Goal: Transaction & Acquisition: Purchase product/service

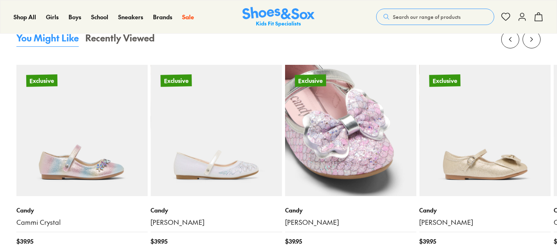
select select "*"
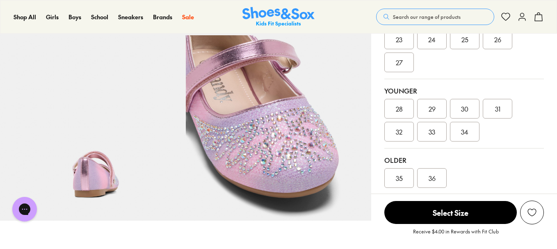
scroll to position [191, 0]
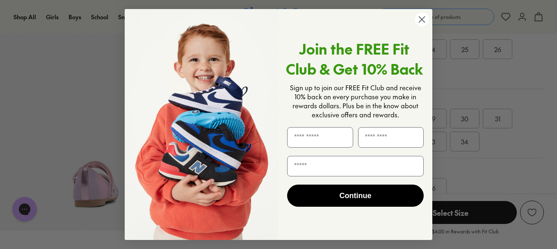
click at [422, 19] on icon "Close dialog" at bounding box center [422, 20] width 6 height 6
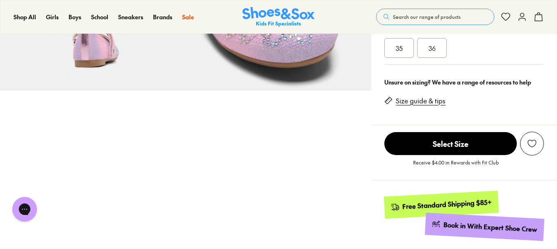
scroll to position [328, 0]
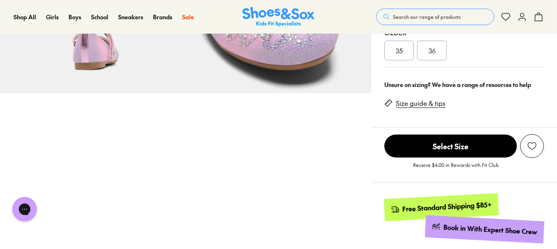
click at [405, 101] on link "Size guide & tips" at bounding box center [421, 103] width 50 height 9
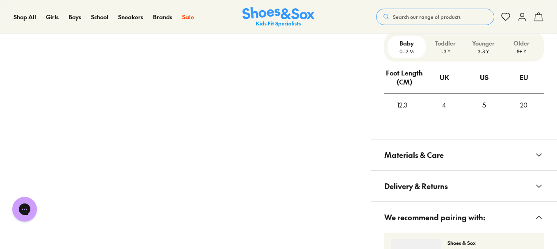
scroll to position [662, 0]
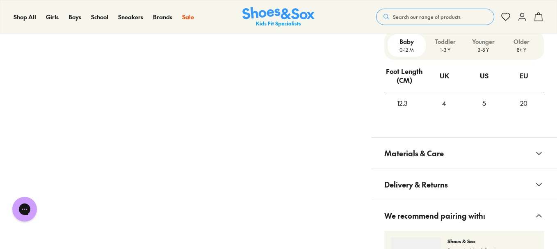
click at [483, 46] on p "3-8 Y" at bounding box center [484, 49] width 32 height 7
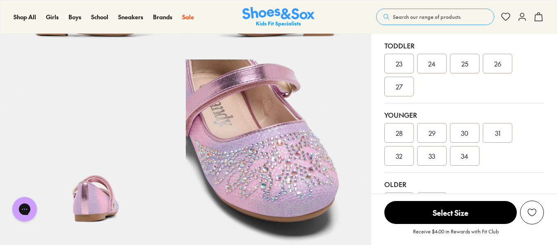
scroll to position [252, 0]
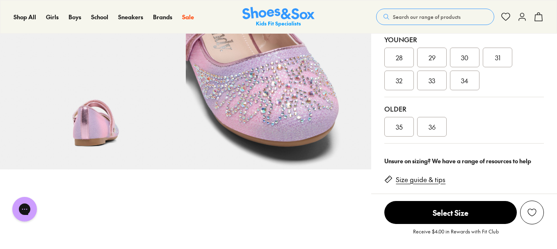
click at [435, 81] on span "33" at bounding box center [432, 81] width 7 height 10
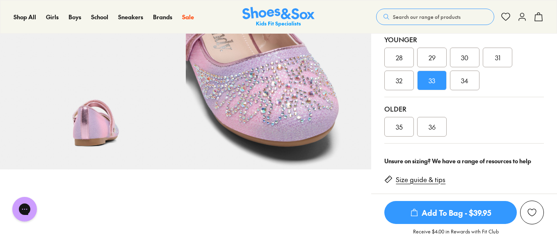
click at [447, 214] on span "Add To Bag - $39.95" at bounding box center [451, 212] width 133 height 23
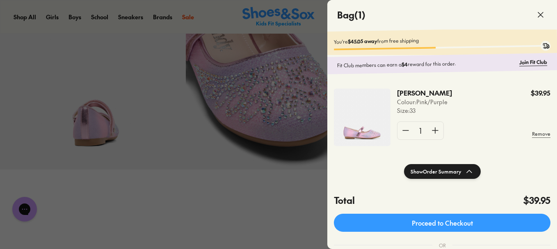
click at [538, 16] on icon at bounding box center [541, 15] width 10 height 10
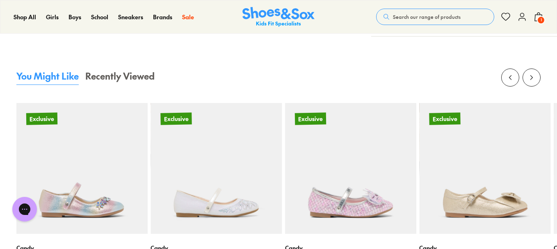
scroll to position [1114, 0]
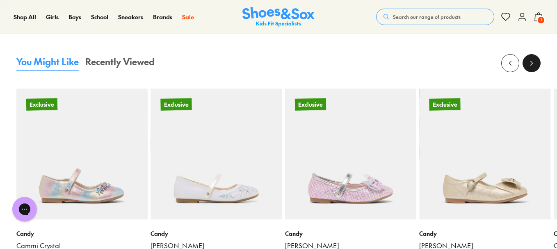
click at [535, 64] on icon at bounding box center [532, 63] width 8 height 8
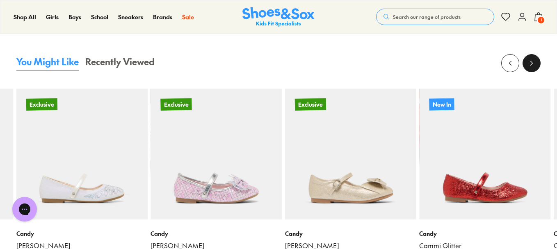
click at [535, 64] on icon at bounding box center [532, 63] width 8 height 8
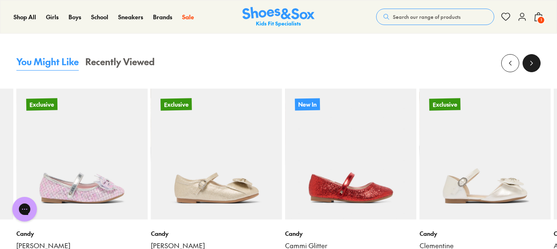
click at [535, 64] on icon at bounding box center [532, 63] width 8 height 8
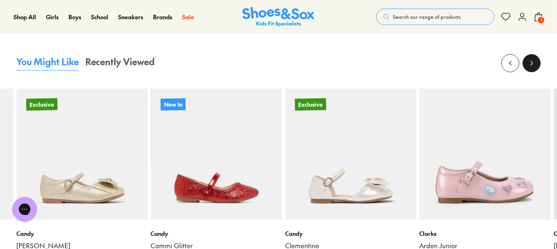
click at [535, 64] on icon at bounding box center [532, 63] width 8 height 8
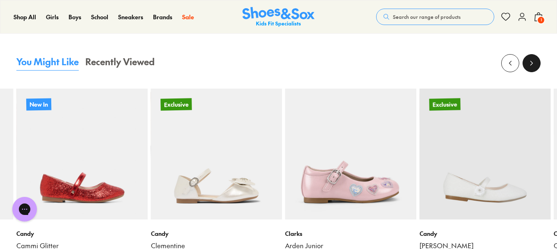
click at [535, 64] on icon at bounding box center [532, 63] width 8 height 8
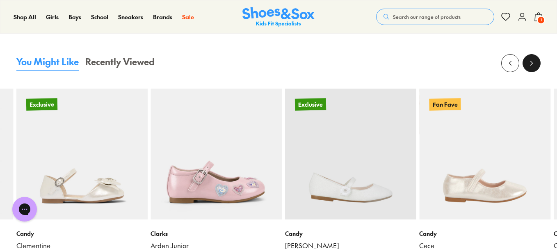
click at [535, 64] on icon at bounding box center [532, 63] width 8 height 8
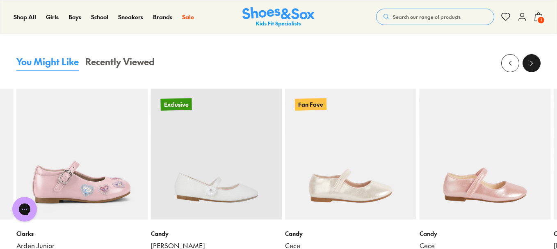
click at [535, 64] on icon at bounding box center [532, 63] width 8 height 8
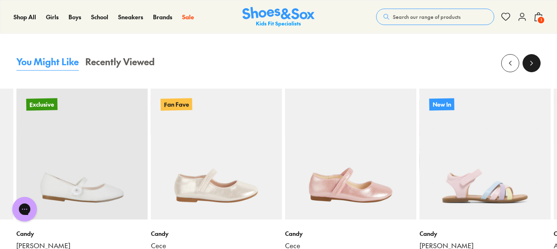
click at [535, 64] on icon at bounding box center [532, 63] width 8 height 8
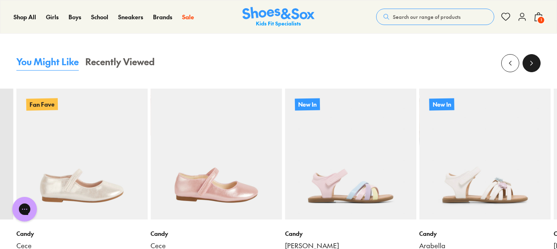
click at [535, 64] on icon at bounding box center [532, 63] width 8 height 8
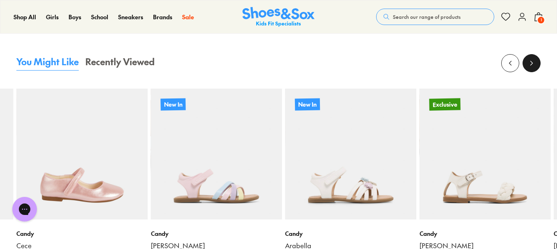
click at [535, 64] on icon at bounding box center [532, 63] width 8 height 8
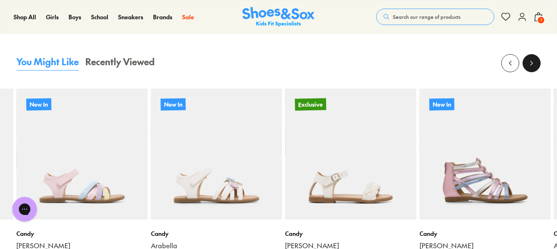
click at [535, 64] on icon at bounding box center [532, 63] width 8 height 8
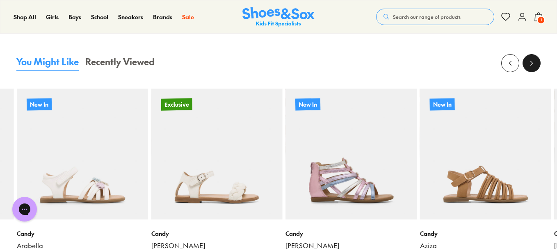
click at [535, 64] on icon at bounding box center [532, 63] width 8 height 8
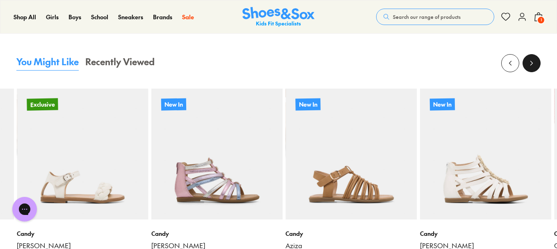
click at [535, 64] on icon at bounding box center [532, 63] width 8 height 8
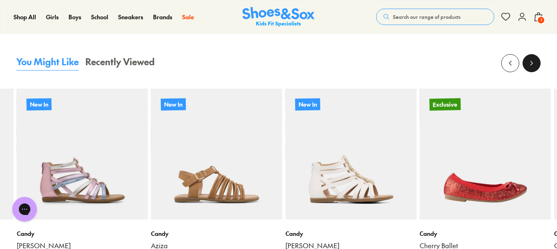
click at [535, 64] on icon at bounding box center [532, 63] width 8 height 8
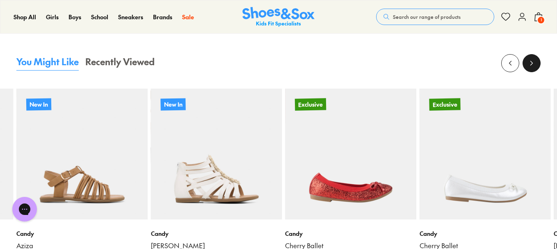
click at [535, 64] on icon at bounding box center [532, 63] width 8 height 8
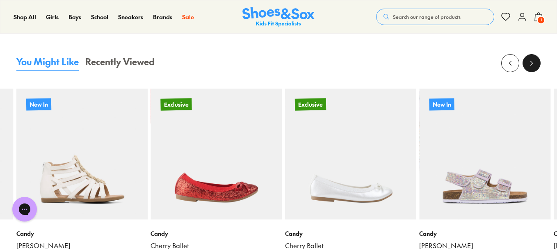
click at [535, 64] on icon at bounding box center [532, 63] width 8 height 8
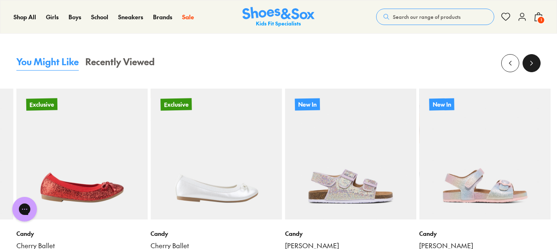
click at [535, 64] on icon at bounding box center [532, 63] width 8 height 8
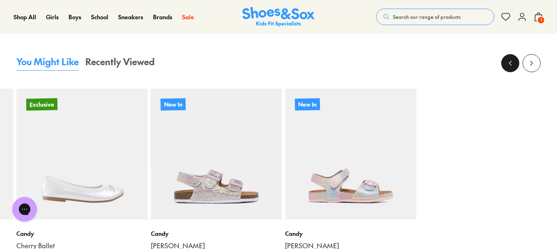
click at [513, 64] on icon at bounding box center [510, 63] width 8 height 8
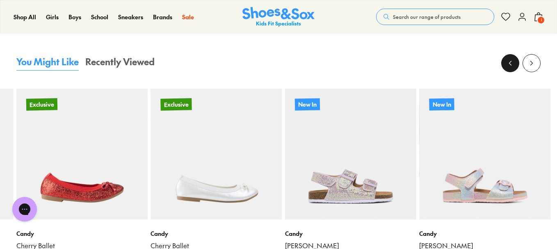
click at [513, 64] on icon at bounding box center [510, 63] width 8 height 8
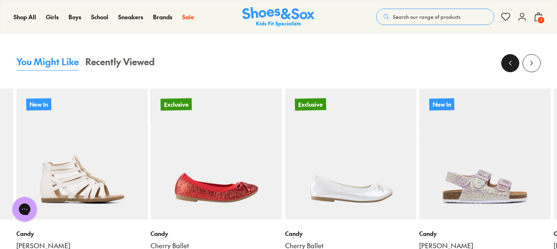
click at [505, 64] on button at bounding box center [510, 63] width 18 height 18
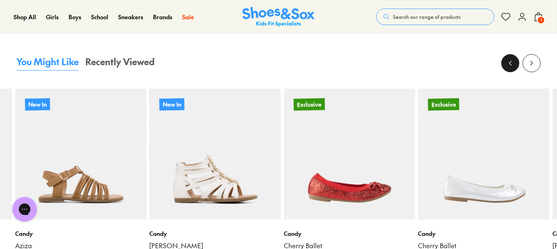
click at [505, 64] on button at bounding box center [510, 63] width 18 height 18
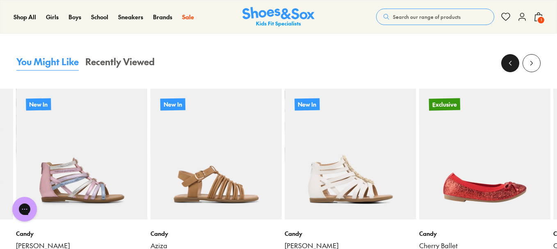
click at [505, 64] on button at bounding box center [510, 63] width 18 height 18
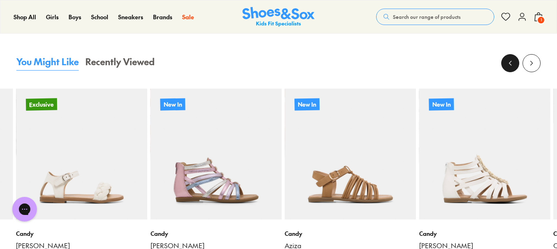
click at [505, 64] on button at bounding box center [510, 63] width 18 height 18
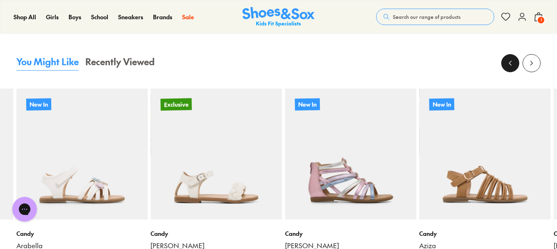
click at [505, 64] on button at bounding box center [510, 63] width 18 height 18
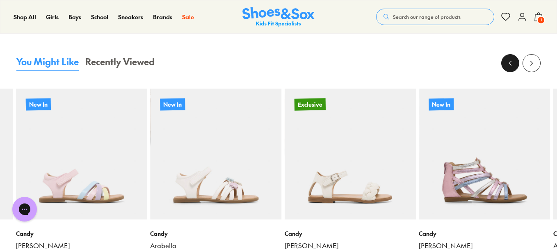
click at [505, 64] on button at bounding box center [510, 63] width 18 height 18
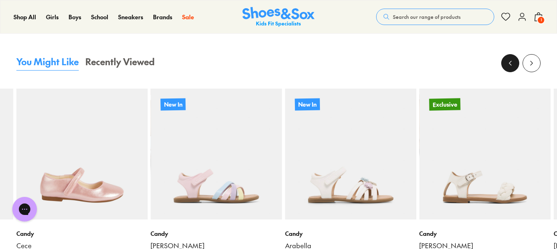
click at [505, 64] on button at bounding box center [510, 63] width 18 height 18
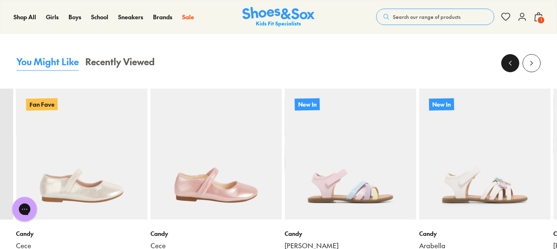
click at [505, 64] on button at bounding box center [510, 63] width 18 height 18
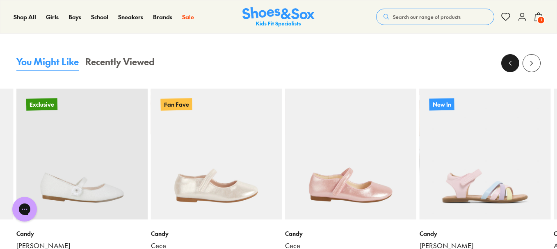
click at [505, 64] on button at bounding box center [510, 63] width 18 height 18
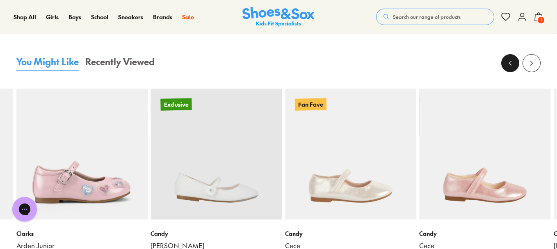
click at [505, 64] on button at bounding box center [510, 63] width 18 height 18
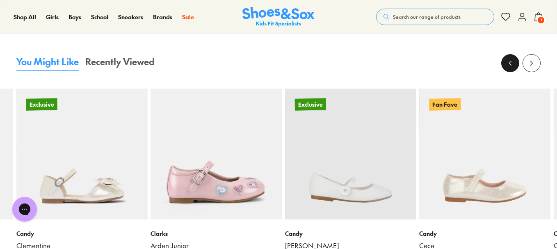
click at [505, 64] on button at bounding box center [510, 63] width 18 height 18
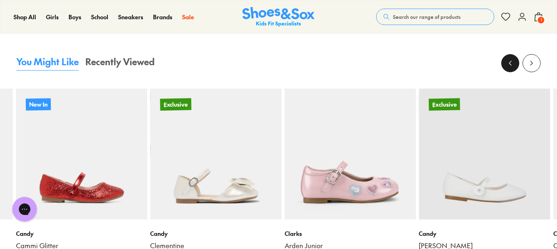
click at [505, 64] on button at bounding box center [510, 63] width 18 height 18
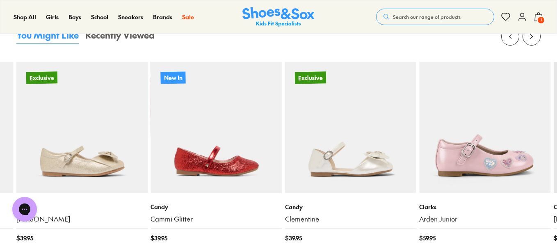
scroll to position [1155, 0]
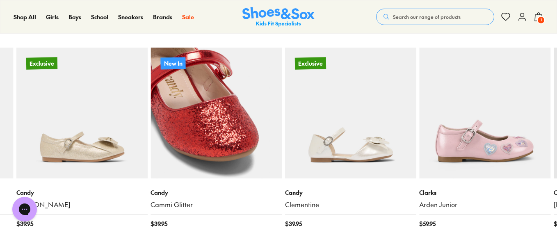
click at [238, 106] on img at bounding box center [216, 113] width 131 height 131
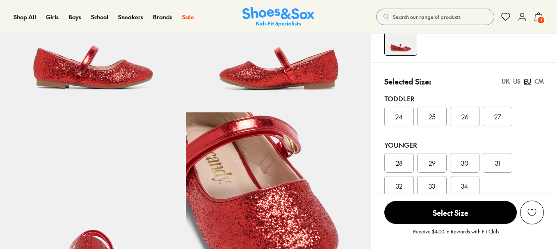
scroll to position [205, 0]
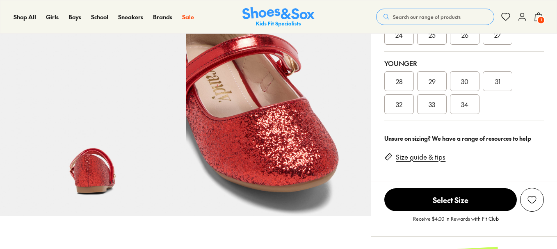
select select "*"
click at [431, 106] on span "33" at bounding box center [432, 104] width 7 height 10
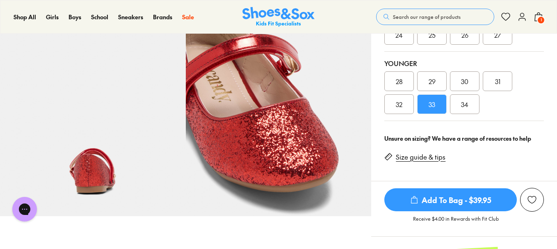
click at [430, 197] on span "Add To Bag - $39.95" at bounding box center [451, 199] width 133 height 23
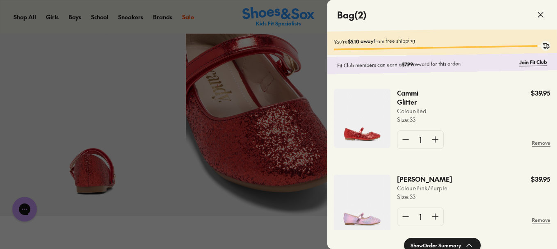
click at [540, 15] on icon at bounding box center [541, 15] width 10 height 10
